Goal: Task Accomplishment & Management: Manage account settings

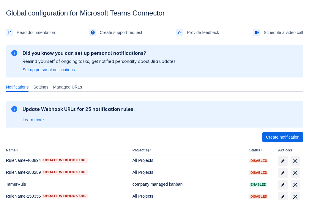
click at [283, 137] on span "Create notification" at bounding box center [283, 137] width 34 height 10
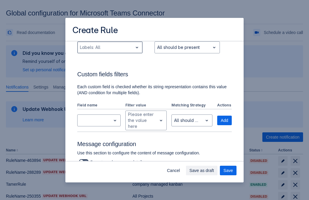
click at [110, 51] on div "Scrollable content" at bounding box center [105, 47] width 51 height 7
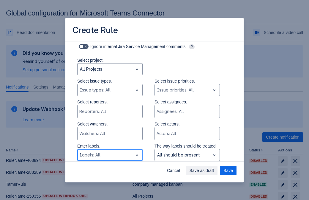
type input "717685_label"
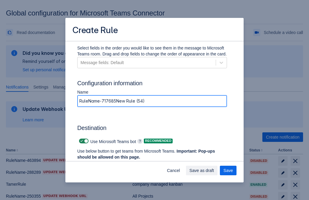
type input "RuleName-717685New Rule (54)"
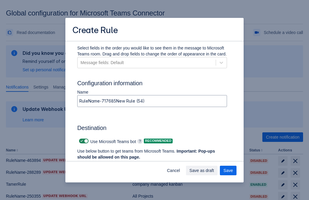
click at [81, 141] on span "Scrollable content" at bounding box center [81, 140] width 5 height 5
click at [81, 141] on input "Scrollable content" at bounding box center [81, 141] width 4 height 4
checkbox input "false"
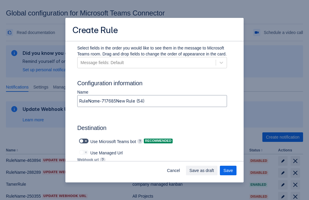
type input "https://prod-172.westeurope.logic.azure.com:443/workflows/ae977bb6ae334c9d95dfe…"
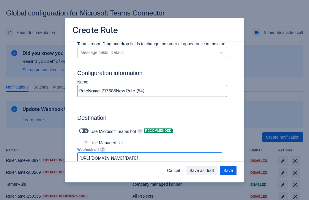
click at [214, 170] on span "Save as draft" at bounding box center [202, 170] width 25 height 10
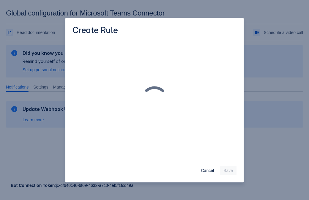
scroll to position [0, 0]
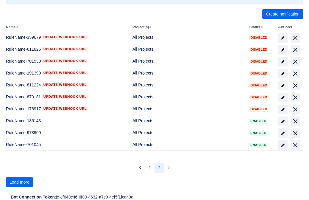
click at [19, 182] on span "Load more" at bounding box center [20, 182] width 20 height 10
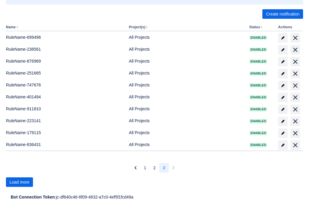
click at [19, 182] on span "Load more" at bounding box center [20, 182] width 20 height 10
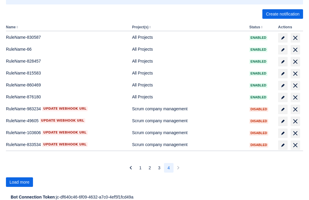
click at [19, 182] on span "Load more" at bounding box center [20, 182] width 20 height 10
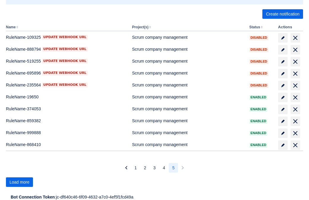
click at [19, 182] on span "Load more" at bounding box center [20, 182] width 20 height 10
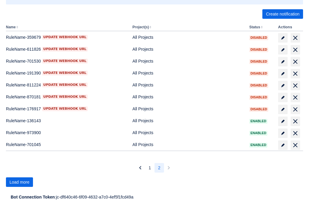
click at [19, 182] on span "Load more" at bounding box center [20, 182] width 20 height 10
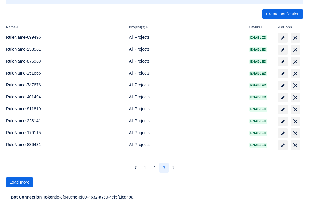
click at [19, 182] on span "Load more" at bounding box center [20, 182] width 20 height 10
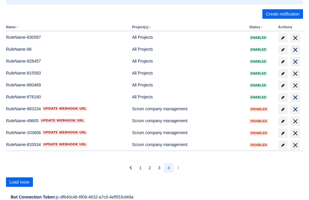
click at [19, 182] on span "Load more" at bounding box center [20, 182] width 20 height 10
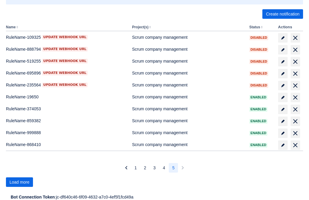
click at [19, 182] on span "Load more" at bounding box center [20, 182] width 20 height 10
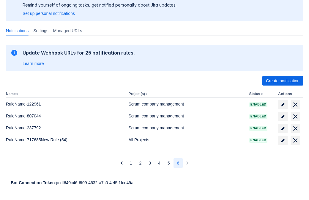
click at [295, 140] on span "delete" at bounding box center [295, 140] width 7 height 7
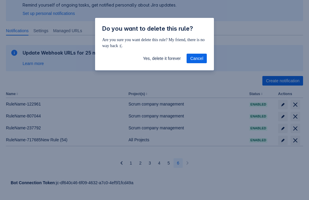
click at [162, 58] on span "Yes, delete it forever" at bounding box center [162, 59] width 38 height 10
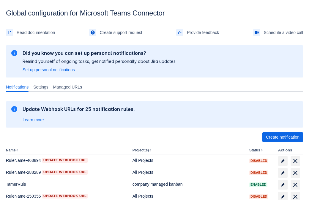
click at [283, 137] on span "Create notification" at bounding box center [283, 137] width 34 height 10
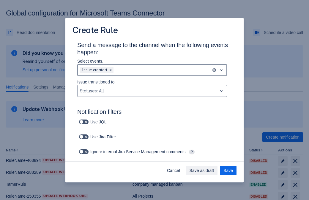
click at [152, 70] on div "Scrollable content" at bounding box center [162, 69] width 94 height 7
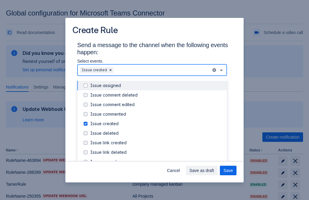
click at [157, 123] on div "Issue created" at bounding box center [156, 123] width 133 height 6
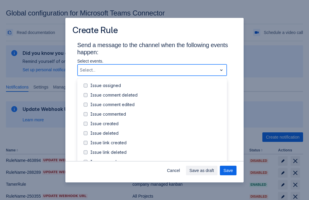
click at [157, 178] on div "Issue updated" at bounding box center [156, 181] width 133 height 6
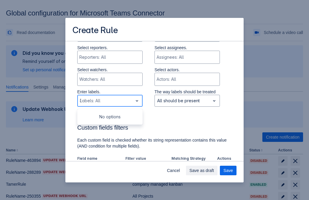
type input "391379_label"
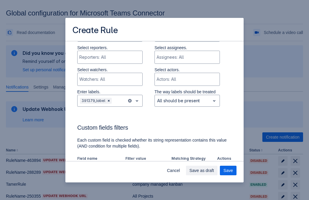
scroll to position [349, 0]
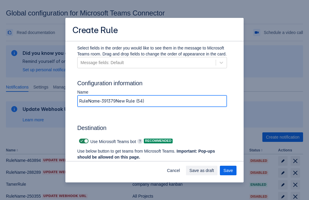
type input "RuleName-391379New Rule (54)"
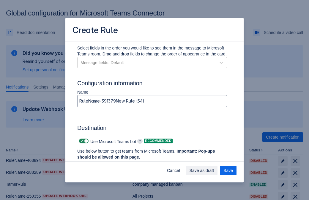
click at [81, 141] on span "Scrollable content" at bounding box center [81, 140] width 5 height 5
click at [81, 141] on input "Scrollable content" at bounding box center [81, 141] width 4 height 4
checkbox input "false"
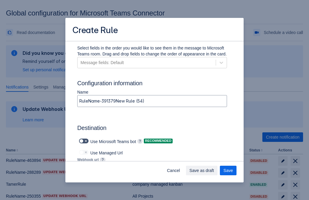
type input "https://prod-112.westeurope.logic.azure.com:443/workflows/bae959254738451b85002…"
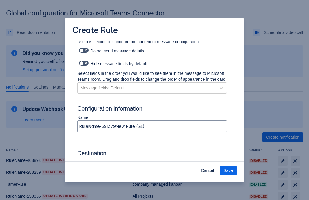
click at [228, 170] on span "Save" at bounding box center [229, 170] width 10 height 10
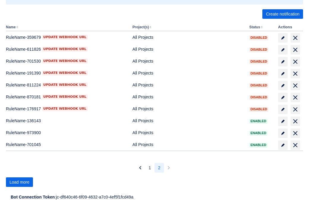
click at [19, 182] on span "Load more" at bounding box center [20, 182] width 20 height 10
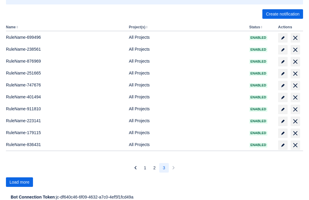
click at [19, 182] on span "Load more" at bounding box center [20, 182] width 20 height 10
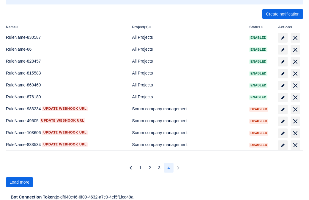
click at [19, 182] on span "Load more" at bounding box center [20, 182] width 20 height 10
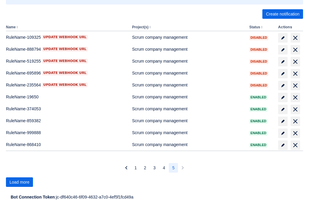
click at [19, 182] on span "Load more" at bounding box center [20, 182] width 20 height 10
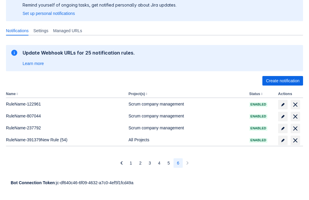
scroll to position [56, 0]
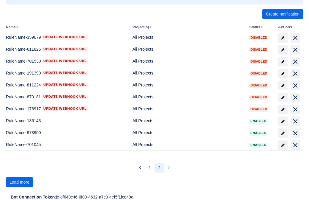
click at [19, 182] on span "Load more" at bounding box center [20, 182] width 20 height 10
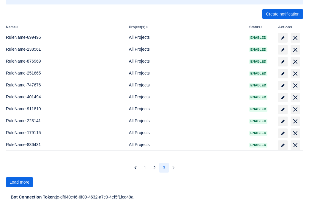
click at [19, 182] on span "Load more" at bounding box center [20, 182] width 20 height 10
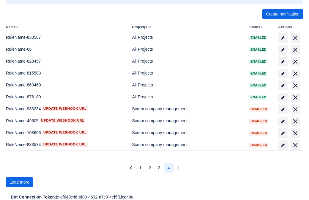
click at [19, 182] on span "Load more" at bounding box center [20, 182] width 20 height 10
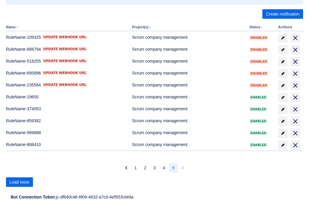
click at [19, 182] on span "Load more" at bounding box center [20, 182] width 20 height 10
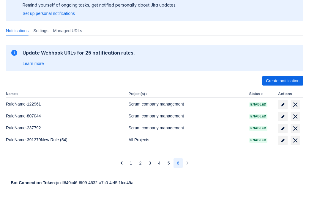
click at [295, 140] on span "delete" at bounding box center [295, 140] width 7 height 7
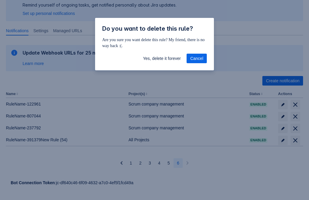
click at [162, 58] on span "Yes, delete it forever" at bounding box center [162, 59] width 38 height 10
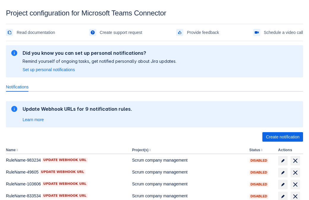
click at [283, 137] on span "Create notification" at bounding box center [283, 137] width 34 height 10
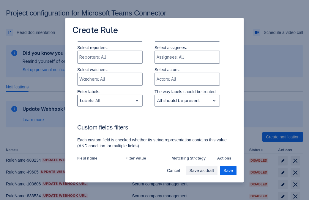
type input "677429_label"
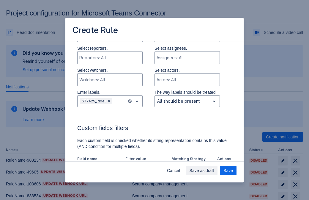
scroll to position [328, 0]
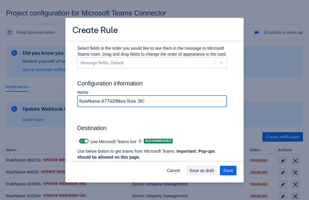
type input "RuleName-677429New Rule (18)"
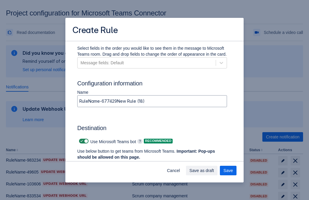
click at [81, 141] on span at bounding box center [81, 141] width 5 height 5
click at [81, 141] on input "checkbox" at bounding box center [81, 141] width 4 height 4
checkbox input "false"
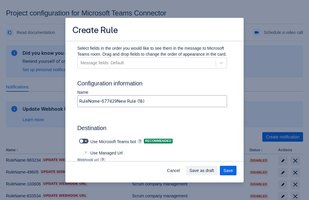
type input "https://prod-103.westeurope.logic.azure.com:443/workflows/562279af401f414e8dae6…"
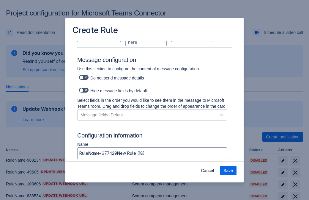
click at [228, 170] on span "Save" at bounding box center [229, 171] width 10 height 10
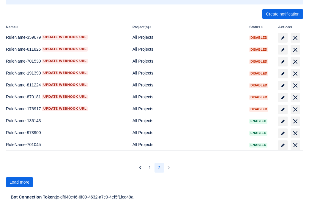
click at [19, 182] on span "Load more" at bounding box center [20, 182] width 20 height 10
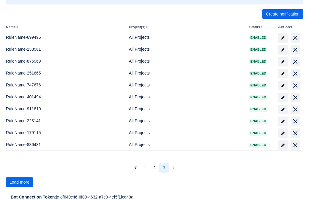
click at [19, 182] on span "Load more" at bounding box center [20, 182] width 20 height 10
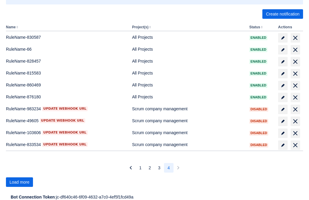
click at [19, 182] on span "Load more" at bounding box center [20, 182] width 20 height 10
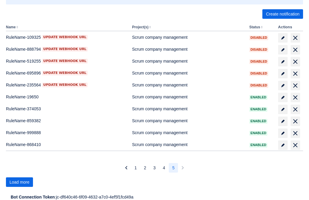
click at [19, 182] on span "Load more" at bounding box center [20, 182] width 20 height 10
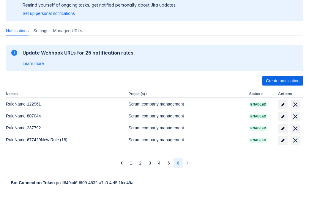
scroll to position [56, 0]
click at [295, 140] on span "delete" at bounding box center [295, 140] width 7 height 7
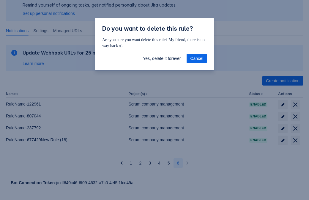
click at [162, 58] on span "Yes, delete it forever" at bounding box center [162, 59] width 38 height 10
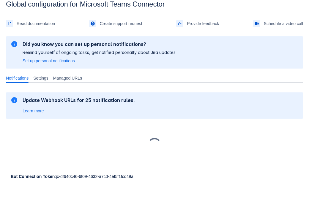
scroll to position [9, 0]
